Goal: Find specific page/section: Find specific page/section

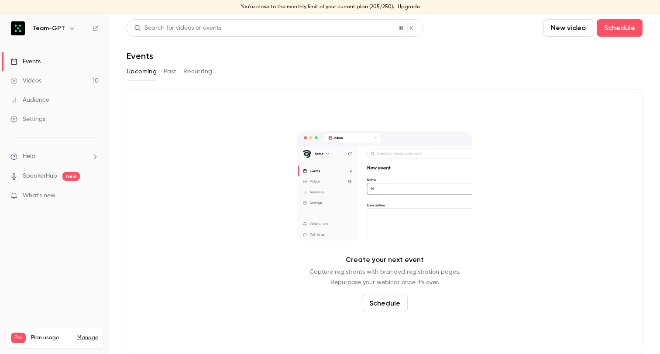
click at [68, 59] on link "Events" at bounding box center [54, 61] width 109 height 19
click at [169, 69] on button "Past" at bounding box center [170, 72] width 13 height 14
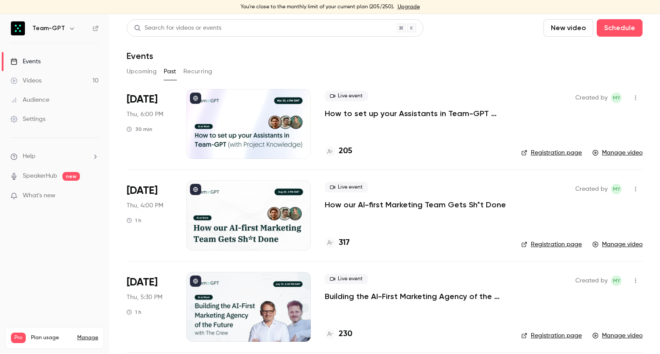
click at [65, 60] on link "Events" at bounding box center [54, 61] width 109 height 19
